Goal: Information Seeking & Learning: Find specific fact

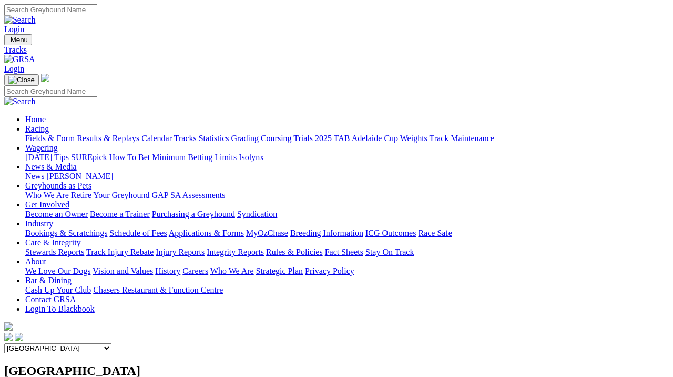
scroll to position [0, 6]
click at [118, 134] on link "Results & Replays" at bounding box center [108, 138] width 63 height 9
click at [133, 134] on link "Results & Replays" at bounding box center [108, 138] width 63 height 9
click at [47, 134] on link "Fields & Form" at bounding box center [49, 138] width 49 height 9
click at [172, 134] on link "Calendar" at bounding box center [157, 138] width 31 height 9
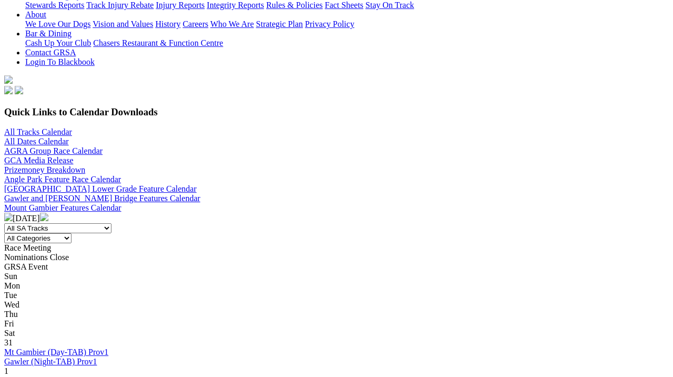
scroll to position [241, 0]
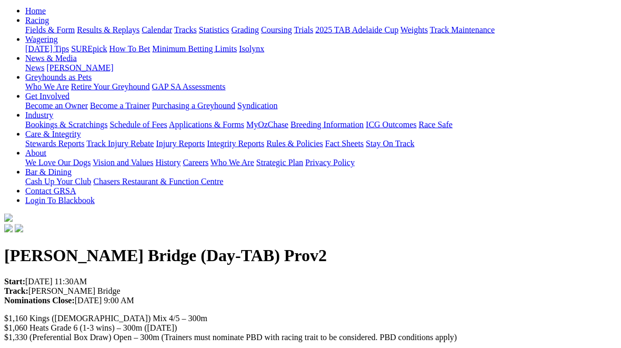
scroll to position [92, 0]
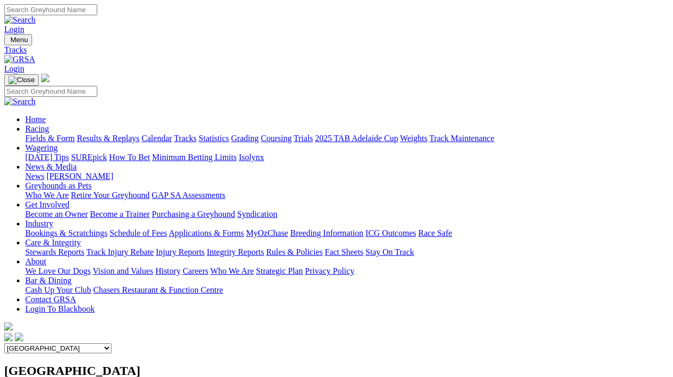
click at [292, 134] on link "Coursing" at bounding box center [276, 138] width 31 height 9
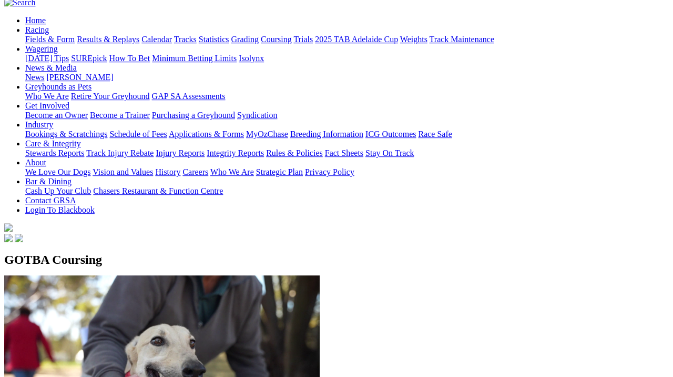
scroll to position [98, 0]
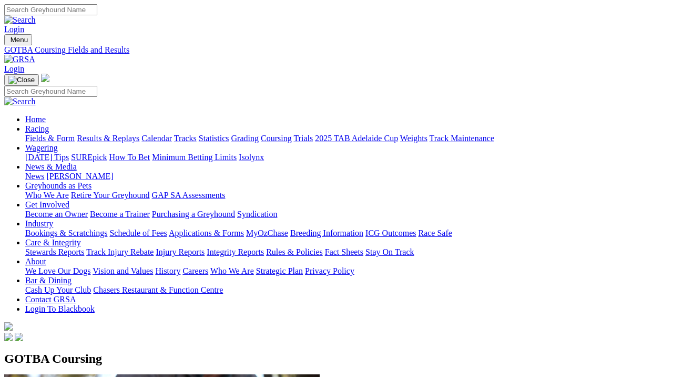
scroll to position [156, 0]
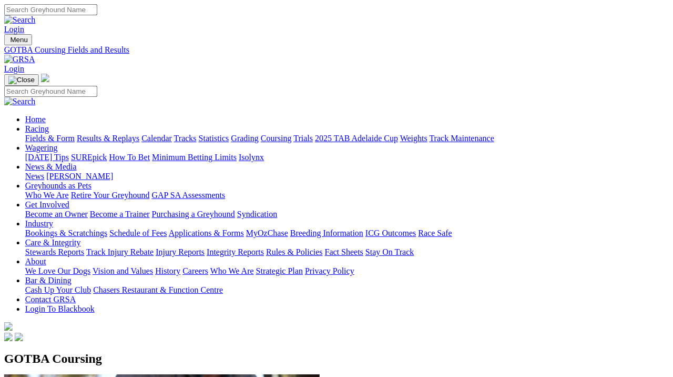
scroll to position [0, 2]
click at [124, 134] on link "Results & Replays" at bounding box center [108, 138] width 63 height 9
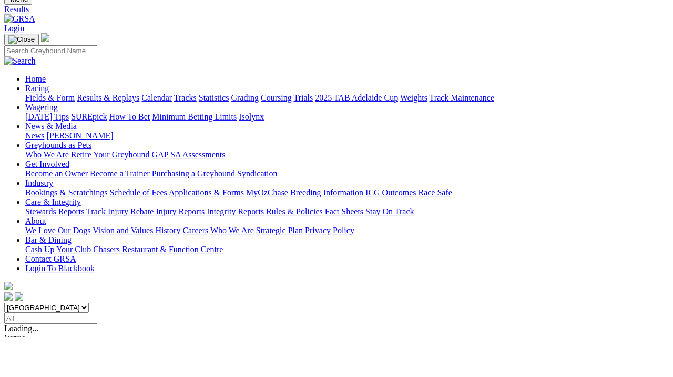
scroll to position [41, 0]
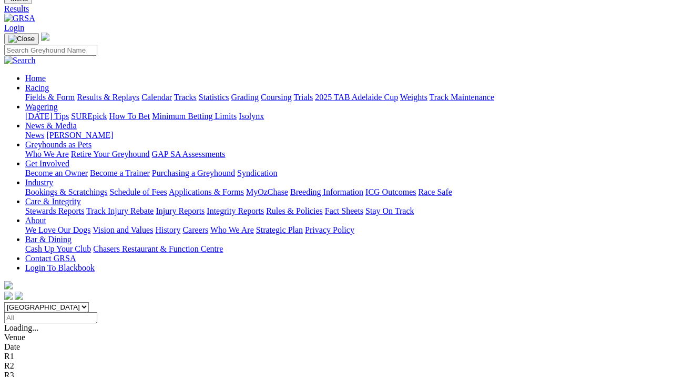
click at [97, 312] on input "Select date" at bounding box center [50, 317] width 93 height 11
type input "Tuesday, 2 Sep 2025"
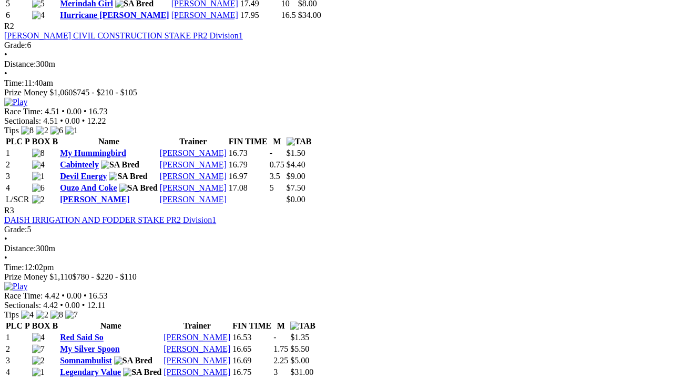
scroll to position [717, 0]
